Goal: Transaction & Acquisition: Purchase product/service

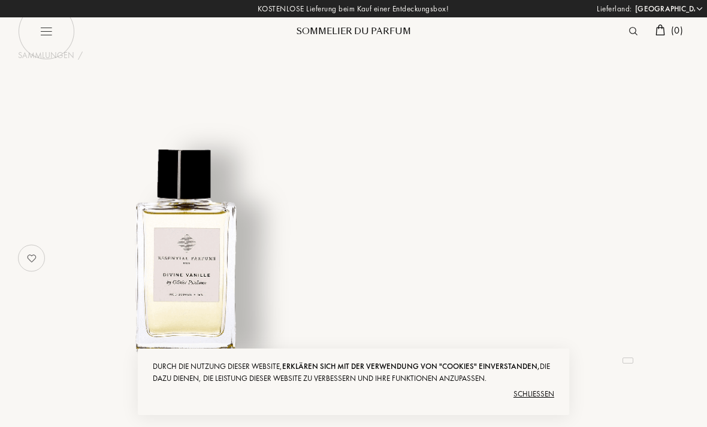
select select "DE"
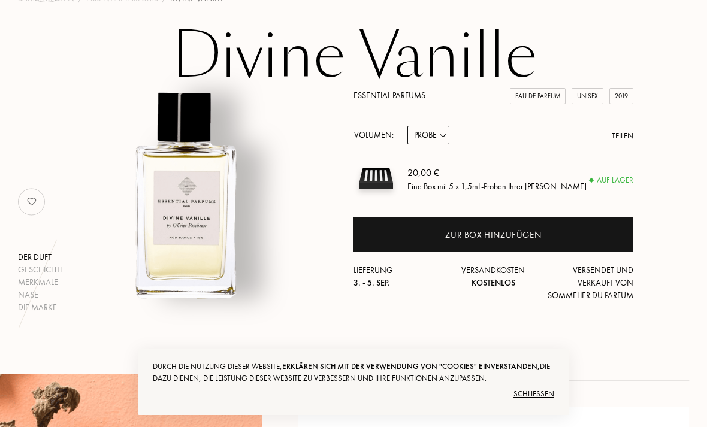
scroll to position [56, 0]
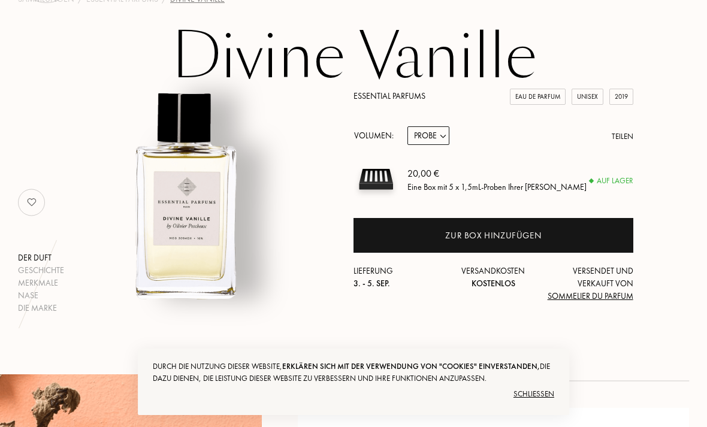
click at [436, 143] on select "Probe 10mL 100mL 150mL" at bounding box center [428, 135] width 42 height 19
select select "3"
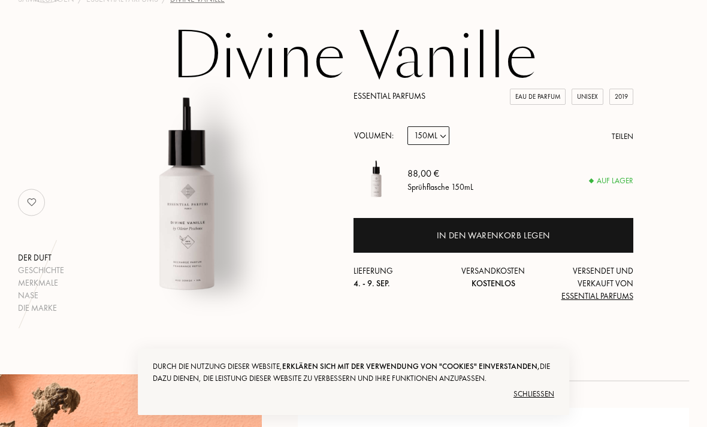
click at [441, 141] on select "Probe 10mL 100mL 150mL" at bounding box center [428, 135] width 42 height 19
select select "2"
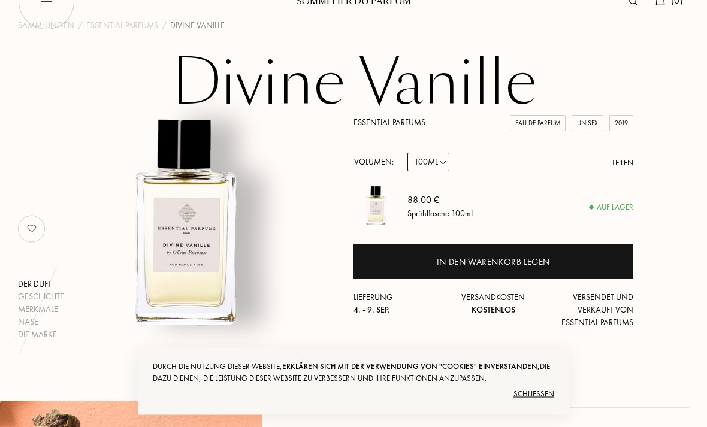
scroll to position [30, 0]
click at [442, 156] on select "Probe 10mL 100mL 150mL" at bounding box center [428, 162] width 42 height 19
select select "3"
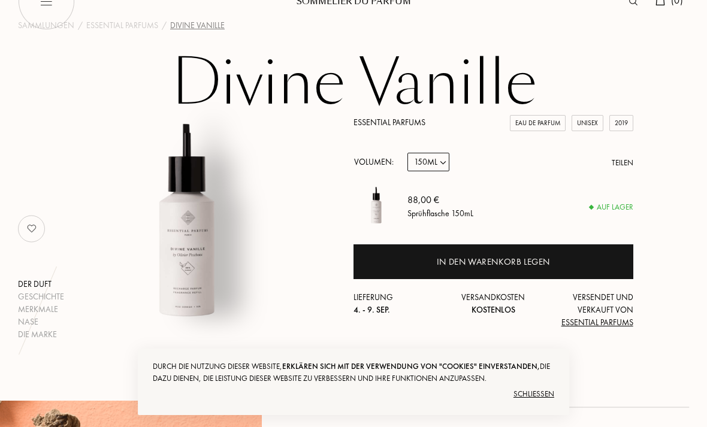
click at [442, 164] on select "Probe 10mL 100mL 150mL" at bounding box center [428, 162] width 42 height 19
select select "2"
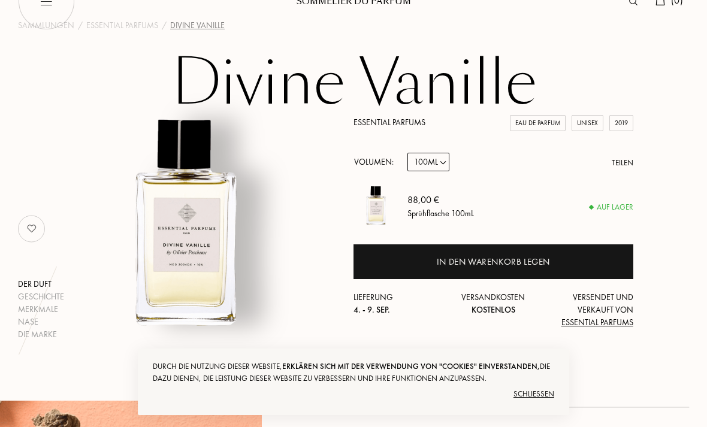
click at [441, 166] on select "Probe 10mL 100mL 150mL" at bounding box center [428, 162] width 42 height 19
select select "1"
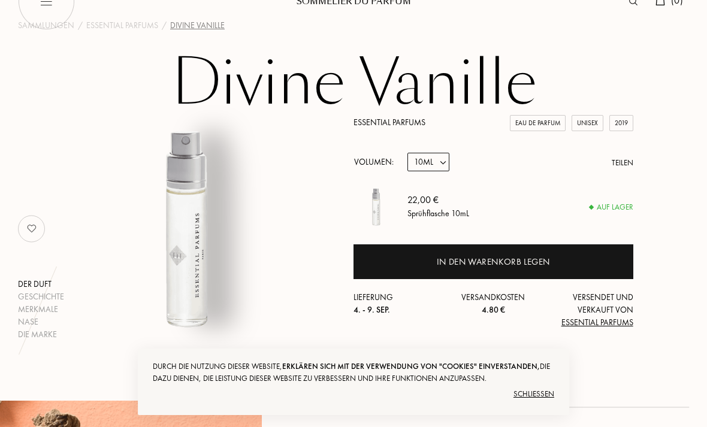
click at [444, 157] on select "Probe 10mL 100mL 150mL" at bounding box center [428, 162] width 42 height 19
select select "3"
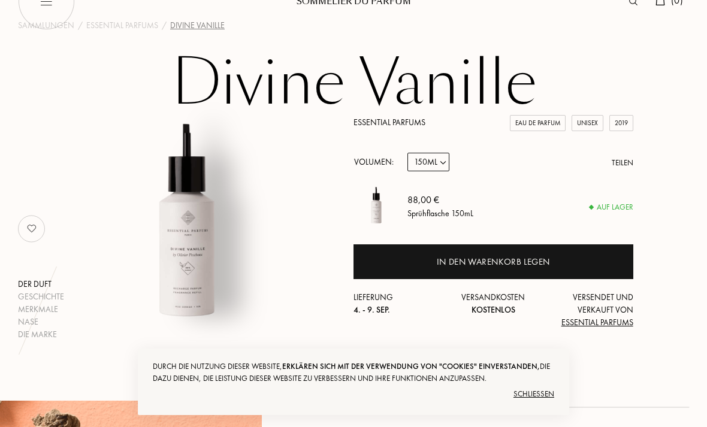
click at [448, 165] on select "Probe 10mL 100mL 150mL" at bounding box center [428, 162] width 42 height 19
select select "1"
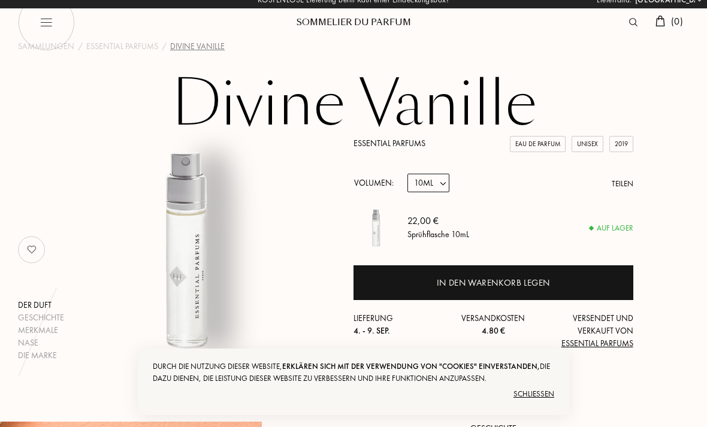
scroll to position [0, 0]
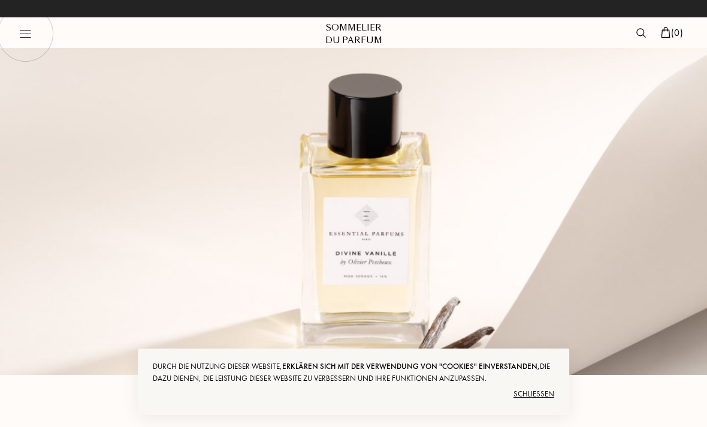
select select "DE"
select select "1"
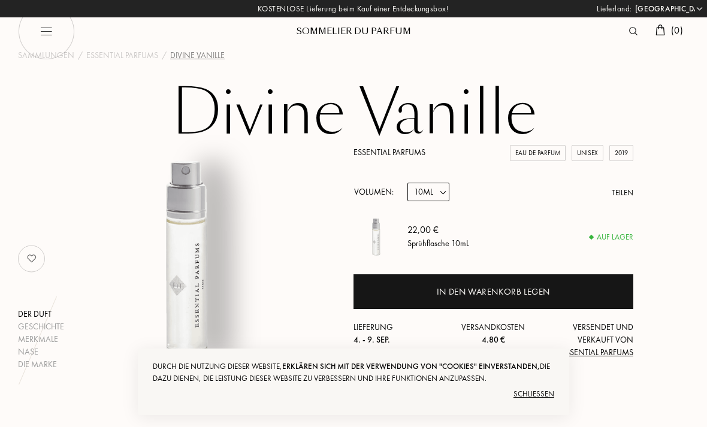
click at [442, 192] on select "Probe 10mL 100mL 150mL" at bounding box center [428, 192] width 42 height 19
select select "2"
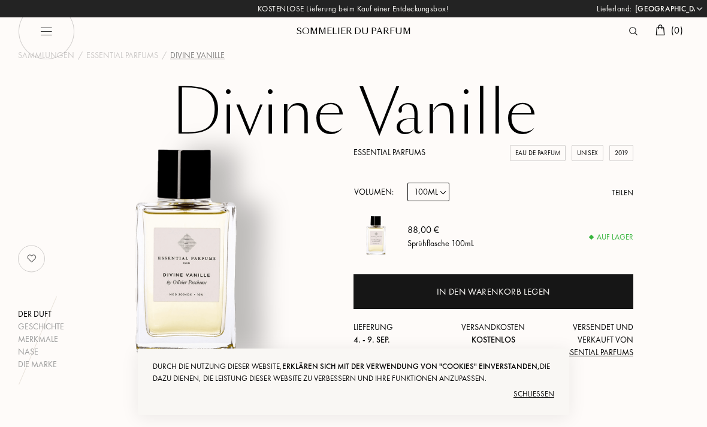
select select "DE"
select select "2"
